Goal: Task Accomplishment & Management: Complete application form

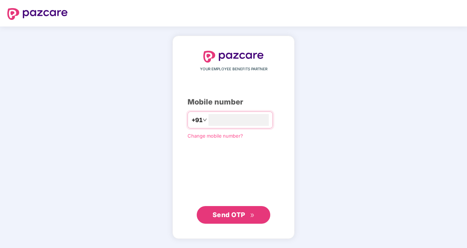
type input "**********"
click at [233, 221] on button "Send OTP" at bounding box center [234, 215] width 74 height 18
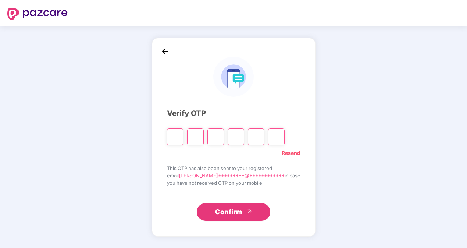
type input "*"
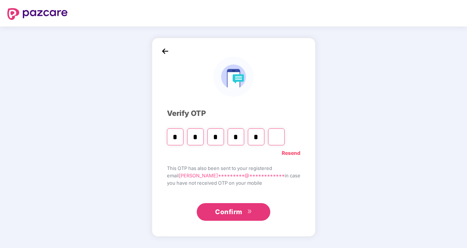
type input "*"
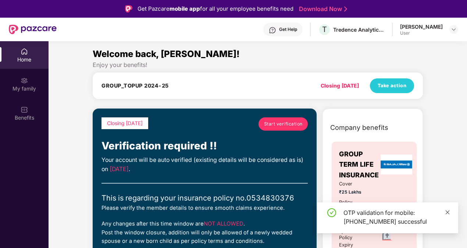
click at [447, 209] on link at bounding box center [447, 212] width 5 height 8
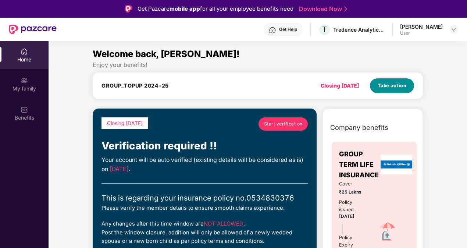
click at [398, 88] on span "Take action" at bounding box center [392, 85] width 29 height 7
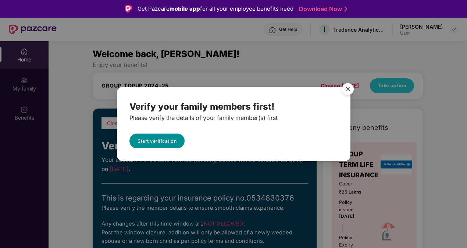
click at [150, 143] on link "Start verification" at bounding box center [157, 141] width 55 height 15
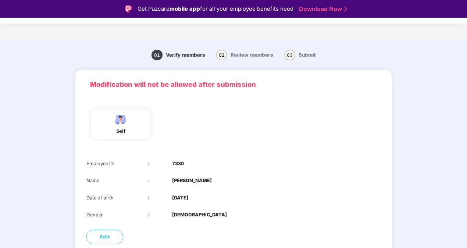
click at [135, 132] on div "self" at bounding box center [120, 123] width 59 height 29
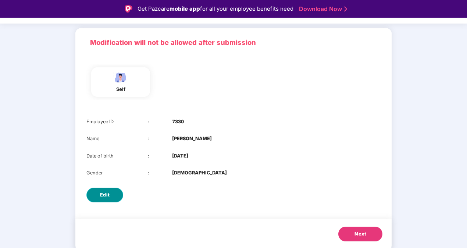
click at [113, 195] on button "Edit" at bounding box center [104, 195] width 37 height 15
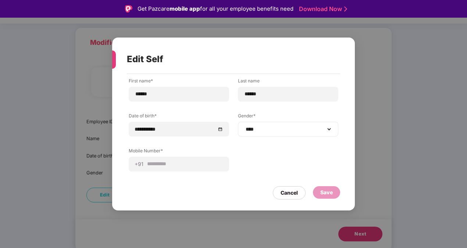
click at [301, 124] on div "**********" at bounding box center [288, 129] width 100 height 15
click at [311, 127] on select "**********" at bounding box center [288, 129] width 88 height 6
select select "******"
click at [244, 126] on select "**********" at bounding box center [288, 129] width 88 height 6
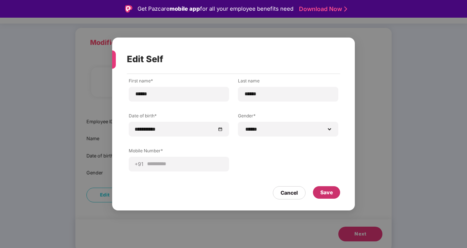
click at [330, 194] on div "Save" at bounding box center [326, 192] width 13 height 8
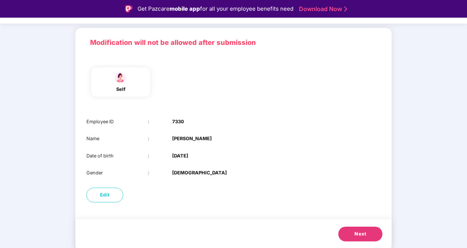
click at [361, 231] on span "Next" at bounding box center [361, 233] width 12 height 7
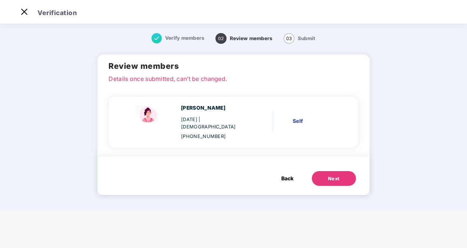
click at [327, 171] on button "Next" at bounding box center [334, 178] width 44 height 15
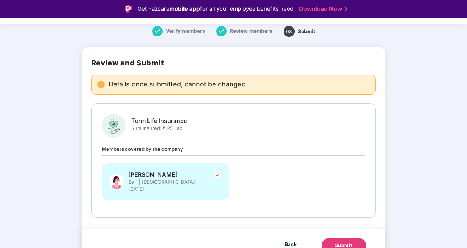
scroll to position [28, 0]
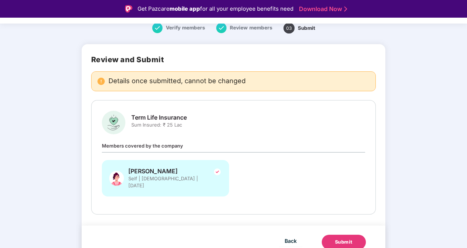
click at [341, 238] on div "Submit" at bounding box center [344, 241] width 18 height 7
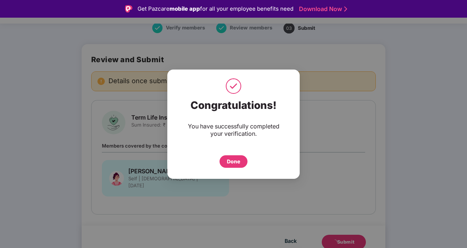
click at [233, 166] on div "Done" at bounding box center [234, 161] width 28 height 13
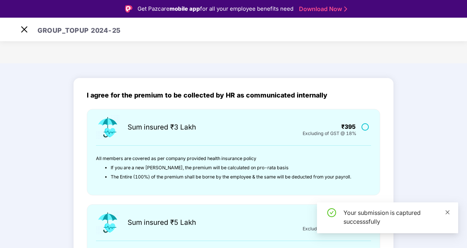
click at [446, 211] on icon "close" at bounding box center [447, 212] width 5 height 5
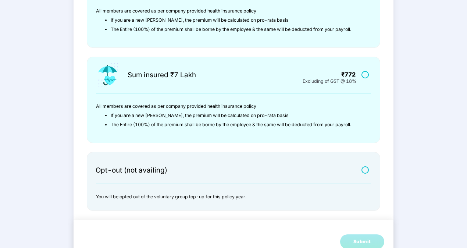
scroll to position [236, 0]
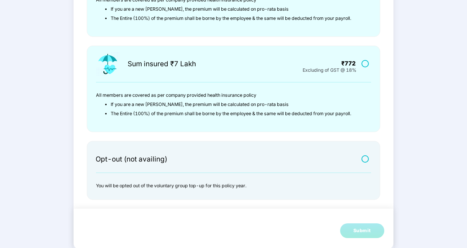
click at [368, 157] on label at bounding box center [366, 159] width 9 height 6
click at [374, 234] on button "Submit" at bounding box center [362, 230] width 44 height 15
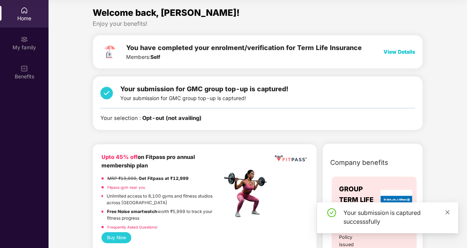
click at [449, 211] on icon "close" at bounding box center [447, 212] width 5 height 5
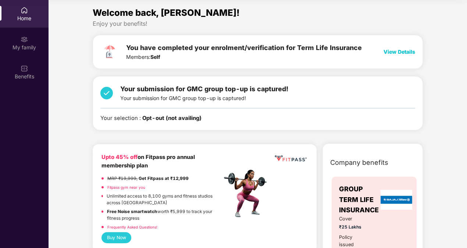
click at [397, 52] on span "View Details" at bounding box center [400, 52] width 32 height 6
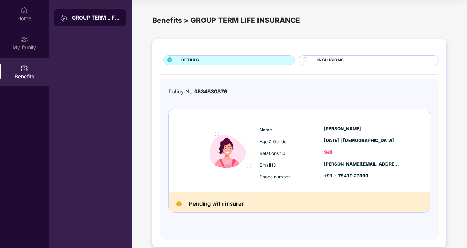
click at [326, 59] on span "INCLUSIONS" at bounding box center [331, 60] width 26 height 7
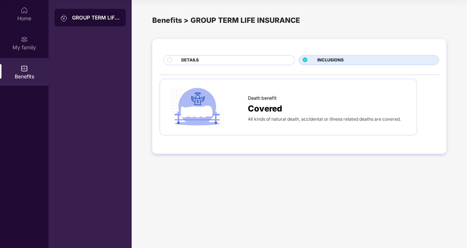
click at [259, 65] on div "DETAILS INCLUSIONS Death benefit Covered All kinds of natural death, accidental…" at bounding box center [299, 96] width 294 height 115
click at [222, 63] on div "DETAILS" at bounding box center [234, 61] width 113 height 8
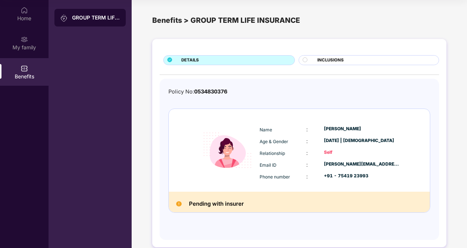
scroll to position [10, 0]
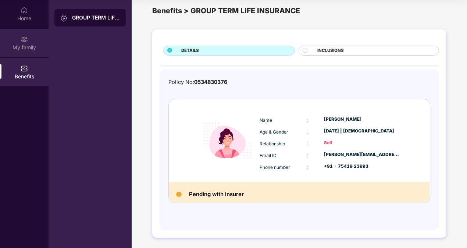
click at [27, 50] on div "My family" at bounding box center [24, 47] width 49 height 7
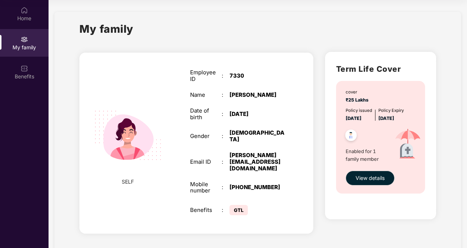
scroll to position [2, 0]
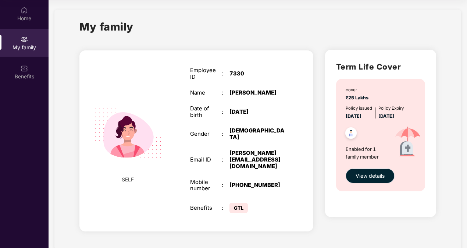
click at [360, 177] on span "View details" at bounding box center [370, 176] width 29 height 8
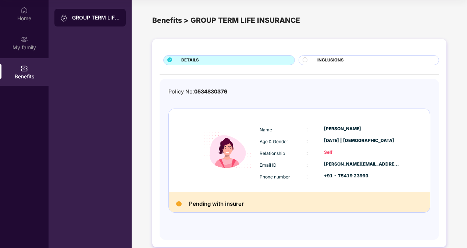
scroll to position [10, 0]
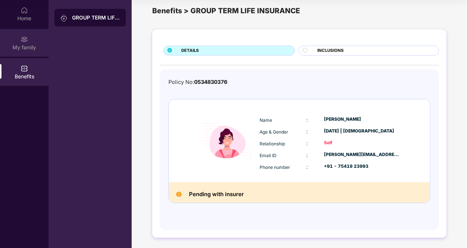
click at [26, 48] on div "My family" at bounding box center [24, 47] width 49 height 7
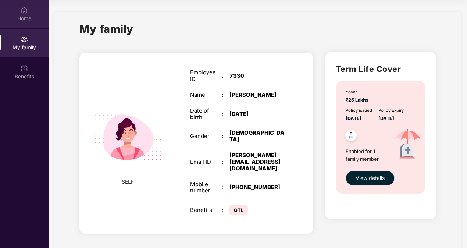
click at [25, 23] on div "Home" at bounding box center [24, 14] width 49 height 28
